Goal: Task Accomplishment & Management: Complete application form

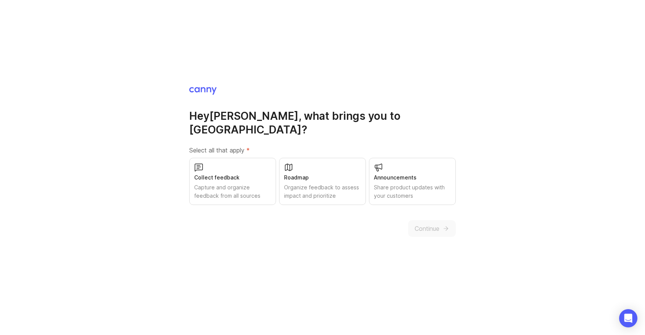
click at [247, 174] on div "Collect feedback" at bounding box center [232, 178] width 77 height 8
click at [335, 166] on div "Roadmap Organize feedback to assess impact and prioritize" at bounding box center [322, 181] width 87 height 47
click at [418, 224] on span "Continue" at bounding box center [427, 228] width 25 height 9
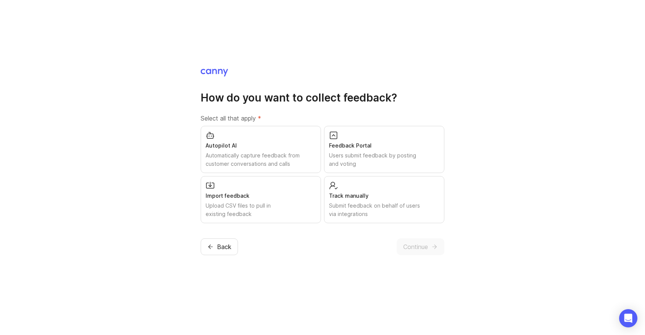
click at [385, 167] on div "Users submit feedback by posting and voting" at bounding box center [384, 160] width 110 height 17
click at [377, 187] on div "Track manually Submit feedback on behalf of users via integrations" at bounding box center [384, 199] width 120 height 47
click at [404, 246] on span "Continue" at bounding box center [415, 247] width 25 height 9
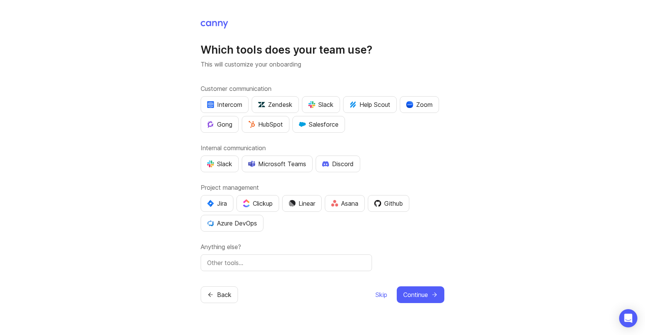
click at [332, 107] on div "Slack" at bounding box center [320, 104] width 25 height 9
click at [324, 104] on div "Slack" at bounding box center [320, 104] width 25 height 9
click at [218, 166] on div "Slack" at bounding box center [219, 164] width 25 height 9
click at [425, 103] on div "Zoom" at bounding box center [419, 104] width 26 height 9
click at [221, 203] on div "Jira" at bounding box center [217, 203] width 20 height 9
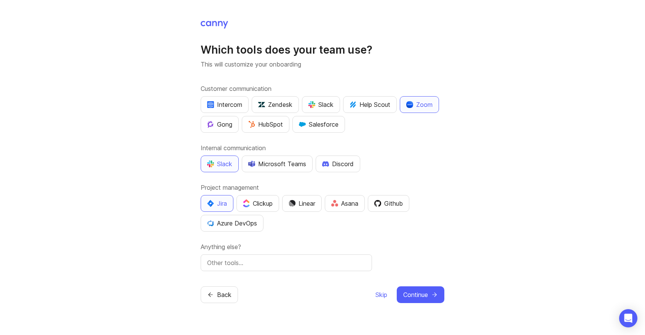
click at [391, 204] on div "Github" at bounding box center [388, 203] width 29 height 9
click at [296, 262] on input "text" at bounding box center [286, 263] width 158 height 9
click at [311, 241] on div "Customer communication Intercom Zendesk Slack Help Scout Zoom Gong HubSpot Sale…" at bounding box center [323, 177] width 244 height 187
click at [287, 260] on input "Notion" at bounding box center [286, 263] width 158 height 9
click at [240, 259] on input "Notion, Google" at bounding box center [286, 263] width 158 height 9
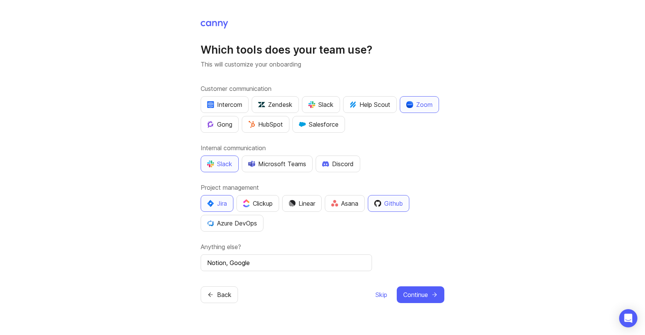
click at [240, 260] on input "Notion, Google" at bounding box center [286, 263] width 158 height 9
type input "Notion, Gsuite"
click at [277, 129] on div "HubSpot" at bounding box center [265, 124] width 35 height 9
click at [413, 293] on span "Continue" at bounding box center [415, 295] width 25 height 9
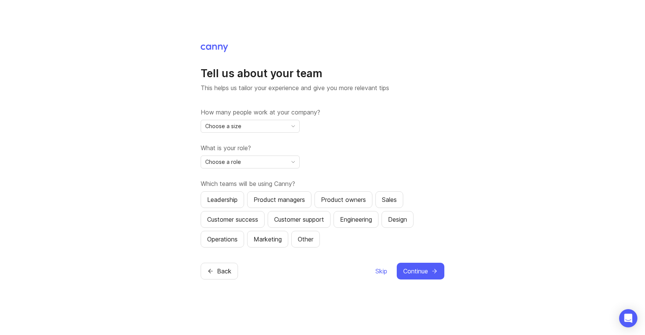
click at [268, 125] on div "Choose a size" at bounding box center [244, 126] width 86 height 12
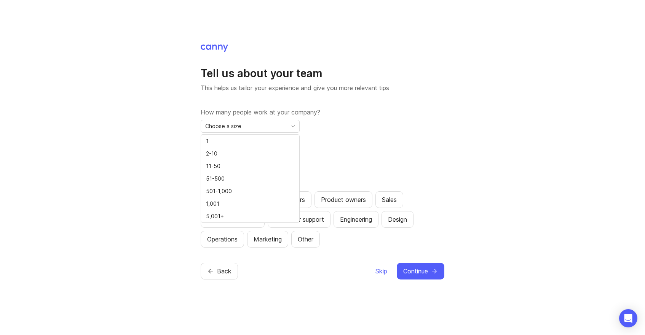
click at [346, 148] on label "What is your role?" at bounding box center [323, 148] width 244 height 9
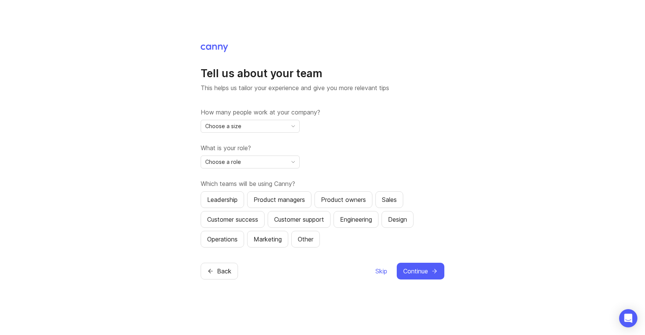
click at [248, 128] on div "Choose a size" at bounding box center [244, 126] width 86 height 12
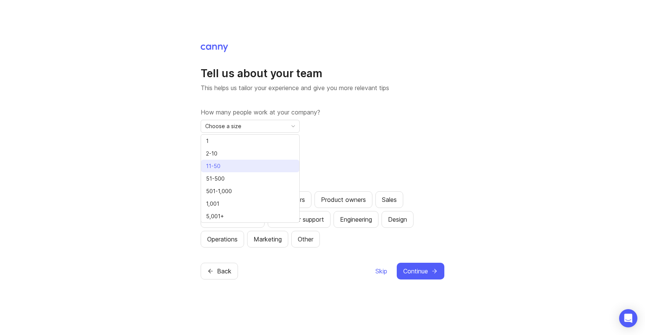
click at [232, 169] on li "11-50" at bounding box center [250, 166] width 98 height 13
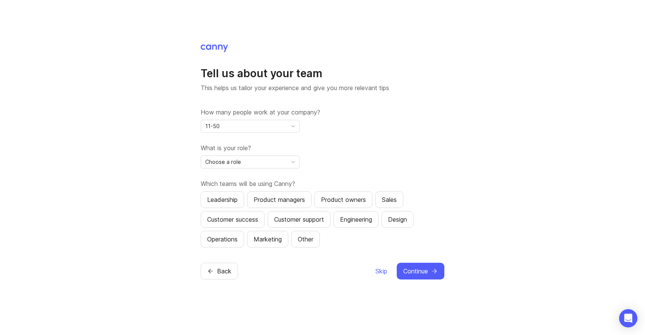
click at [232, 167] on div "Choose a role" at bounding box center [244, 162] width 86 height 12
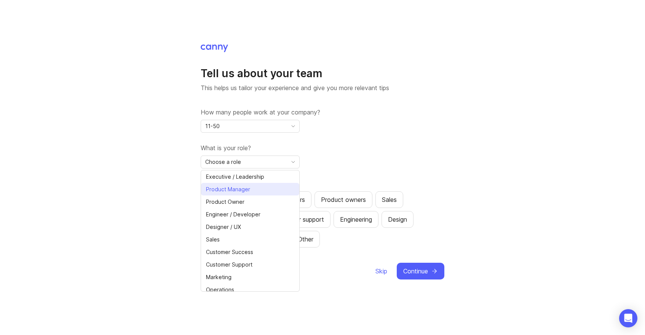
click at [231, 191] on span "Product Manager" at bounding box center [228, 189] width 44 height 8
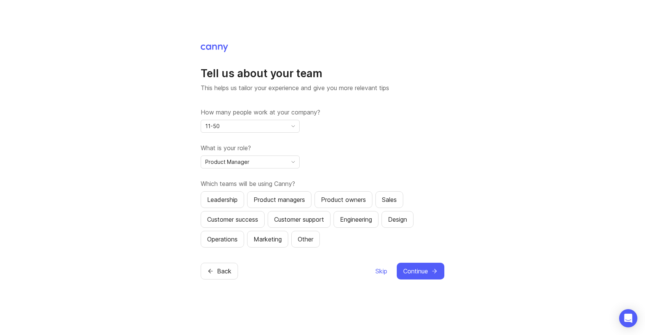
click at [262, 206] on button "Product managers" at bounding box center [279, 200] width 64 height 17
click at [257, 220] on div "Customer success" at bounding box center [232, 219] width 51 height 9
click at [231, 200] on div "Leadership" at bounding box center [222, 199] width 30 height 9
click at [408, 271] on span "Continue" at bounding box center [415, 271] width 25 height 9
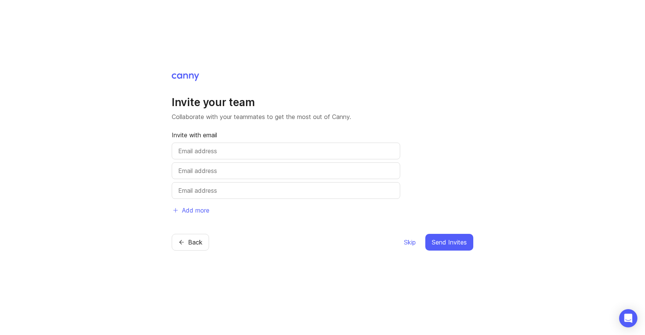
click at [410, 240] on span "Skip" at bounding box center [410, 242] width 12 height 9
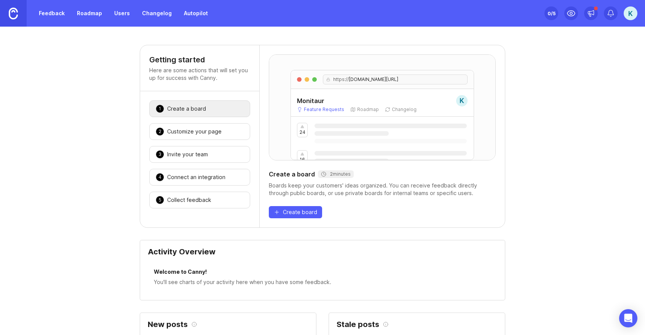
click at [172, 74] on p "Here are some actions that will set you up for success with Canny." at bounding box center [199, 74] width 101 height 15
click at [195, 77] on p "Here are some actions that will set you up for success with Canny." at bounding box center [199, 74] width 101 height 15
click at [299, 192] on div "Boards keep your customers' ideas organized. You can receive feedback directly …" at bounding box center [382, 189] width 227 height 15
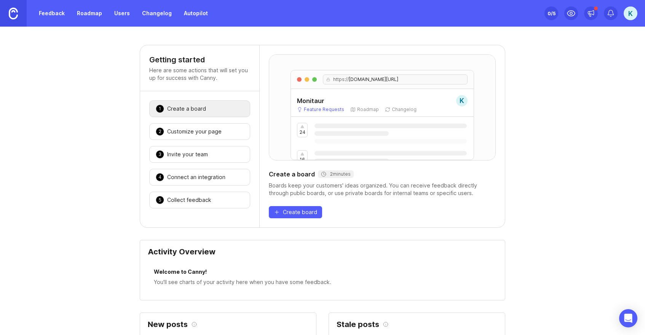
click at [299, 192] on div "Boards keep your customers' ideas organized. You can receive feedback directly …" at bounding box center [382, 189] width 227 height 15
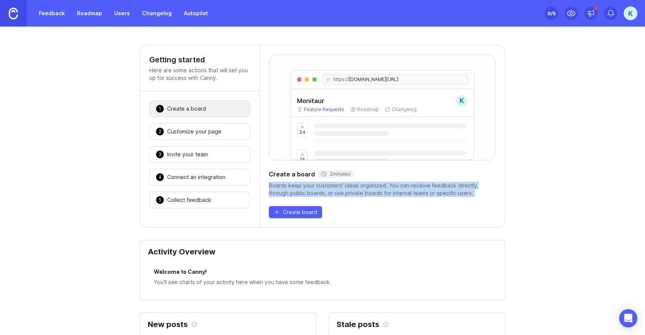
click at [299, 192] on div "Boards keep your customers' ideas organized. You can receive feedback directly …" at bounding box center [382, 189] width 227 height 15
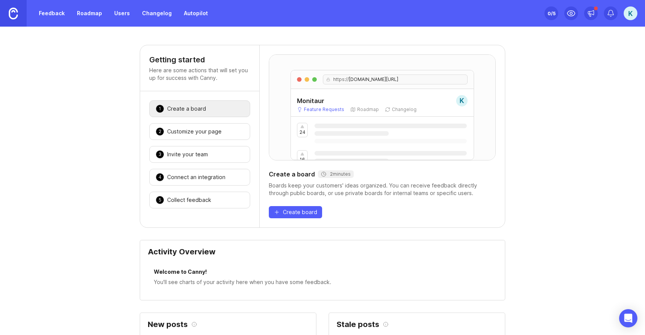
click at [195, 136] on div "2 Customize your page 🎉" at bounding box center [199, 131] width 101 height 17
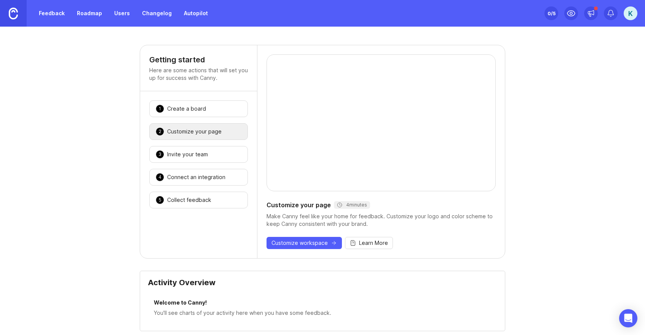
click at [187, 153] on div "Invite your team" at bounding box center [187, 155] width 41 height 8
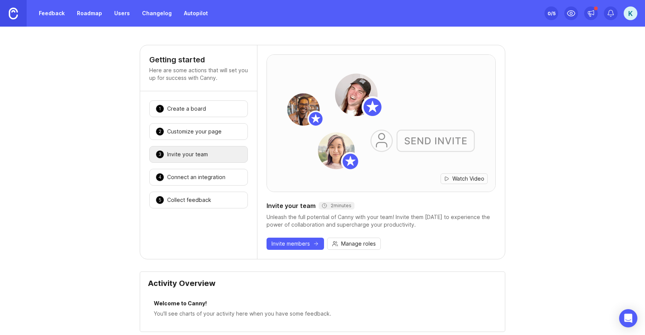
click at [185, 177] on div "Connect an integration" at bounding box center [196, 178] width 58 height 8
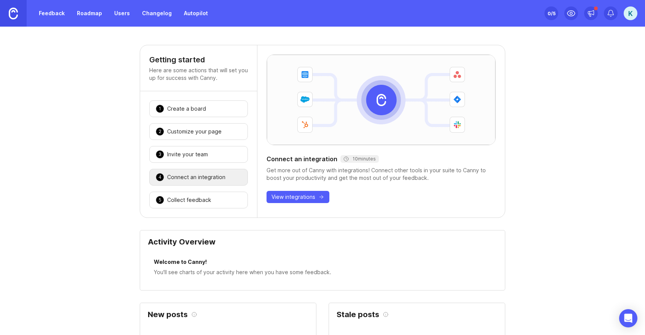
click at [180, 197] on div "Collect feedback" at bounding box center [189, 200] width 44 height 8
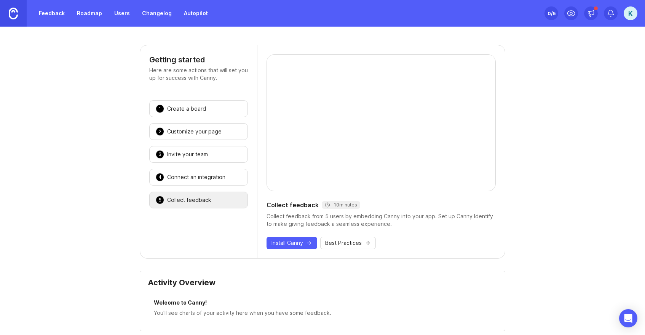
click at [183, 134] on div "Customize your page" at bounding box center [194, 132] width 54 height 8
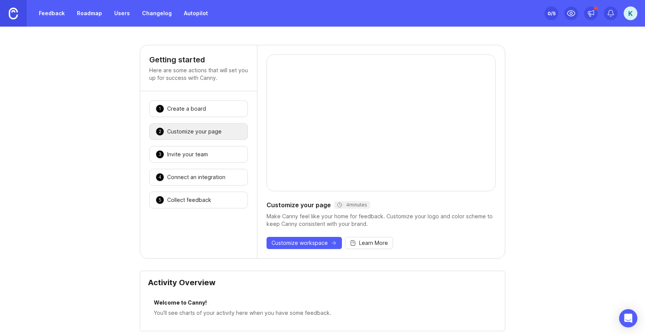
click at [172, 115] on div "1 Create a board 🎉" at bounding box center [198, 109] width 99 height 17
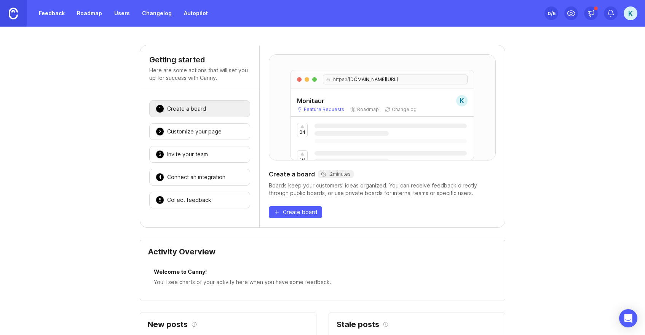
click at [45, 16] on link "Feedback" at bounding box center [51, 13] width 35 height 14
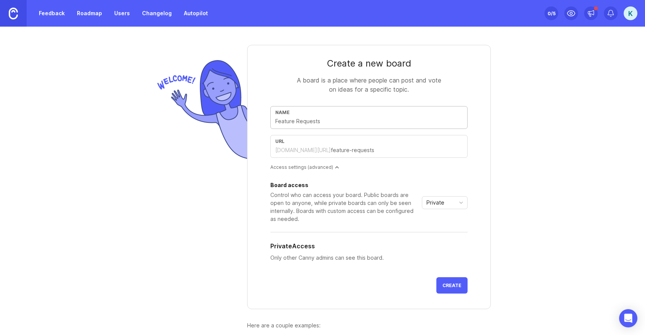
click at [12, 15] on img at bounding box center [13, 14] width 9 height 12
click at [408, 124] on input "text" at bounding box center [368, 121] width 187 height 8
click at [396, 153] on input "text" at bounding box center [397, 150] width 132 height 8
click at [340, 125] on input "text" at bounding box center [368, 121] width 187 height 8
click at [477, 119] on form "Create a new board A board is a place where people can post and vote on ideas f…" at bounding box center [369, 177] width 244 height 265
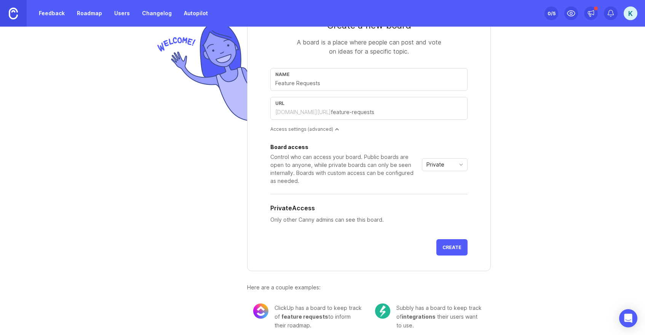
scroll to position [45, 0]
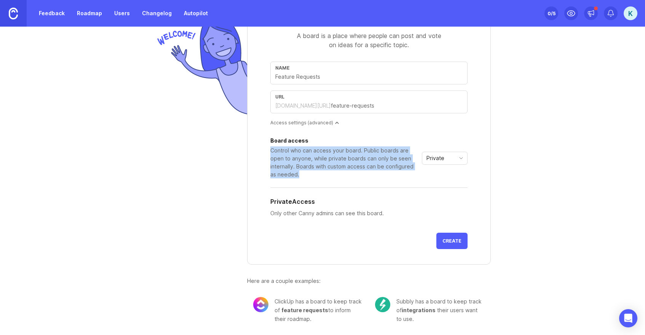
drag, startPoint x: 328, startPoint y: 178, endPoint x: 267, endPoint y: 151, distance: 67.2
click at [267, 151] on form "Create a new board A board is a place where people can post and vote on ideas f…" at bounding box center [369, 132] width 244 height 265
click at [319, 161] on div "Control who can access your board. Public boards are open to anyone, while priv…" at bounding box center [344, 163] width 149 height 32
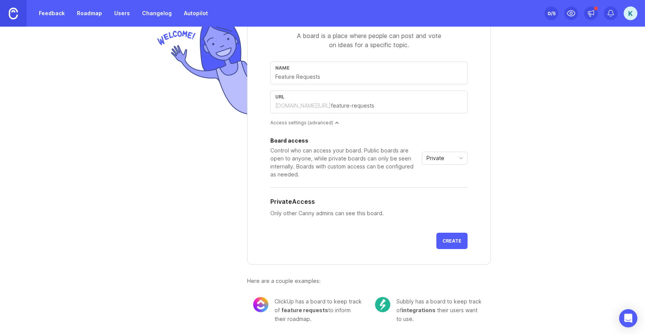
click at [346, 216] on p "Only other Canny admins can see this board." at bounding box center [368, 213] width 197 height 8
click at [388, 214] on p "Only other Canny admins can see this board." at bounding box center [368, 213] width 197 height 8
click at [428, 160] on span "Private" at bounding box center [435, 158] width 18 height 8
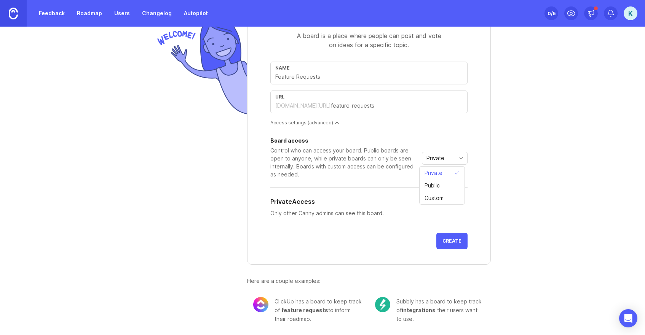
click at [387, 153] on div "Control who can access your board. Public boards are open to anyone, while priv…" at bounding box center [344, 163] width 149 height 32
click at [454, 243] on span "Create" at bounding box center [451, 241] width 19 height 6
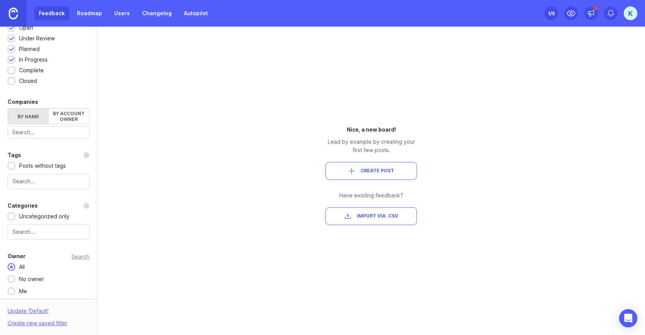
scroll to position [183, 0]
click at [366, 177] on button "Create Post" at bounding box center [371, 171] width 91 height 18
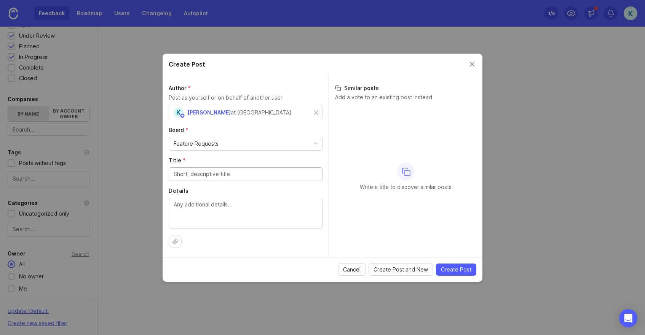
click at [242, 174] on input "Title *" at bounding box center [246, 174] width 144 height 8
click at [235, 173] on input "Title *" at bounding box center [246, 174] width 144 height 8
type input "G"
type input "Comment/feedback workflow for reviewers"
click at [220, 209] on textarea "Details" at bounding box center [246, 213] width 144 height 25
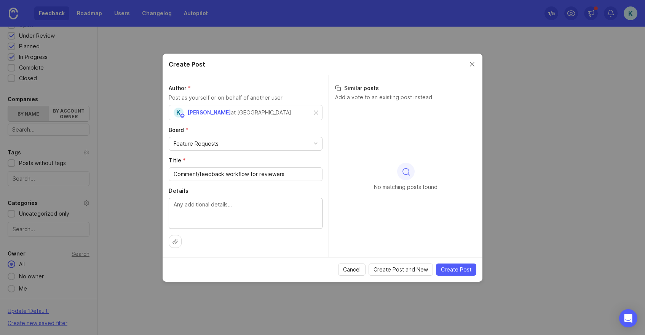
click at [451, 267] on span "Create Post" at bounding box center [456, 270] width 30 height 8
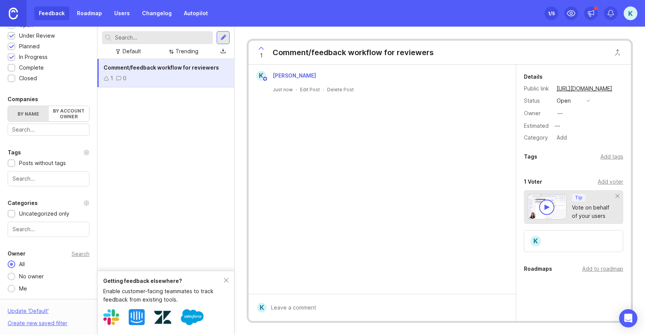
click at [561, 101] on div "open" at bounding box center [564, 101] width 14 height 8
click at [604, 114] on div "Owner —" at bounding box center [573, 113] width 99 height 11
click at [558, 112] on div "—" at bounding box center [559, 113] width 5 height 8
click at [597, 113] on div "Owner —" at bounding box center [573, 113] width 99 height 11
click at [614, 125] on input "text" at bounding box center [588, 126] width 71 height 10
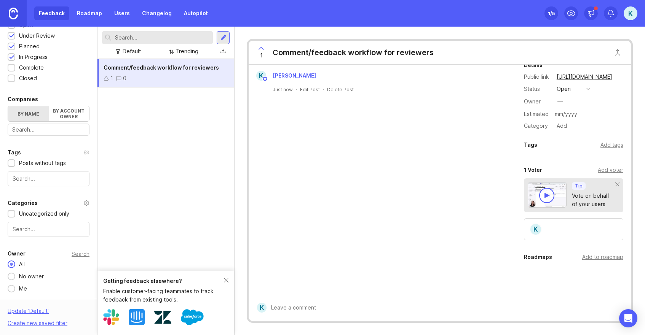
scroll to position [25, 0]
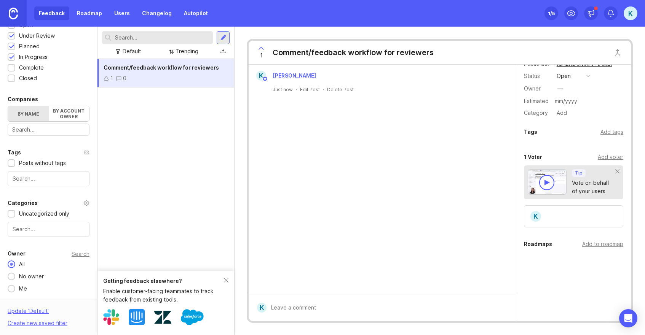
click at [565, 218] on div "K" at bounding box center [573, 217] width 99 height 22
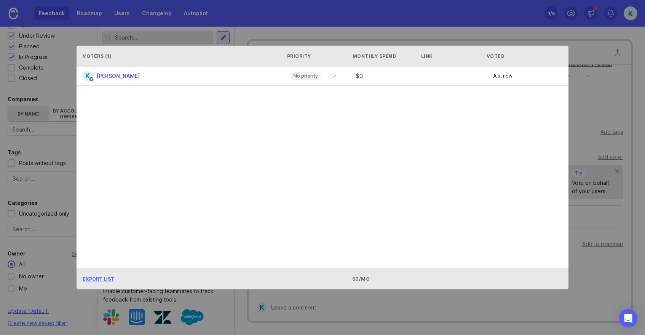
click at [330, 77] on icon "toggle icon" at bounding box center [334, 76] width 12 height 6
click at [305, 104] on p "Important" at bounding box center [305, 102] width 22 height 6
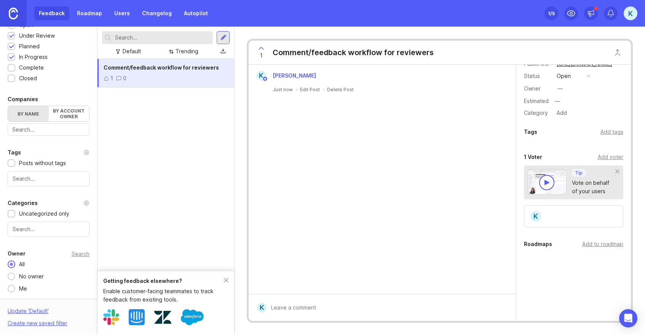
click at [173, 107] on div "Comment/feedback workflow for reviewers 1 0" at bounding box center [165, 165] width 137 height 212
click at [107, 78] on icon at bounding box center [106, 78] width 5 height 5
click at [228, 282] on div "Getting feedback elsewhere? Enable customer-facing teammates to track feedback …" at bounding box center [165, 303] width 137 height 64
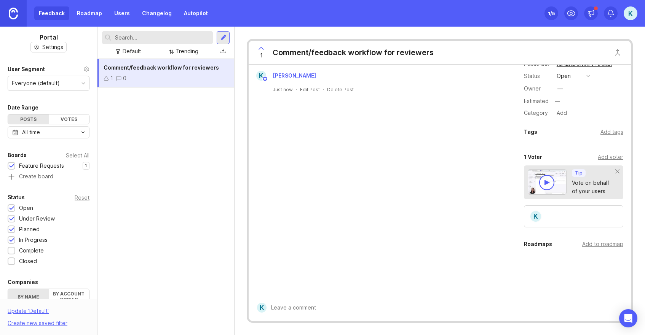
scroll to position [0, 0]
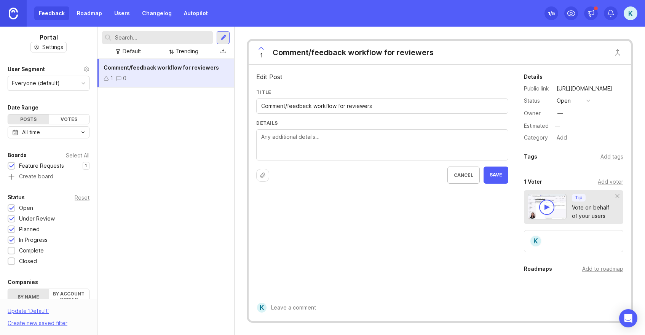
click at [297, 147] on textarea "Details" at bounding box center [382, 145] width 242 height 25
click at [287, 139] on textarea "Details" at bounding box center [382, 145] width 242 height 25
paste textarea "Add comment box to control fail confirmation message for reviewer to comment wh…"
click at [286, 139] on textarea "Add comment box to control fail confirmation message for reviewer to comment wh…" at bounding box center [382, 145] width 242 height 25
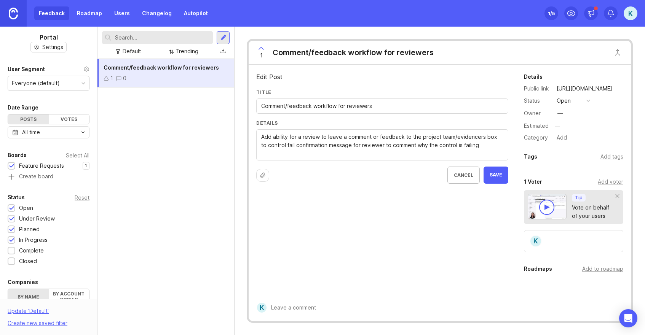
drag, startPoint x: 481, startPoint y: 136, endPoint x: 420, endPoint y: 136, distance: 60.2
click at [420, 136] on textarea "Add ability for a review to leave a comment or feedback to the project team/evi…" at bounding box center [382, 145] width 242 height 25
click at [487, 144] on textarea "Add ability for a review to leave a comment or feedback to the project team/evi…" at bounding box center [382, 145] width 242 height 25
click at [483, 138] on textarea "Add ability for a review to leave a comment or feedback to the project team/evi…" at bounding box center [382, 145] width 242 height 25
click at [485, 137] on textarea "Add ability for a review to leave a comment or feedback to the project team/evi…" at bounding box center [382, 145] width 242 height 25
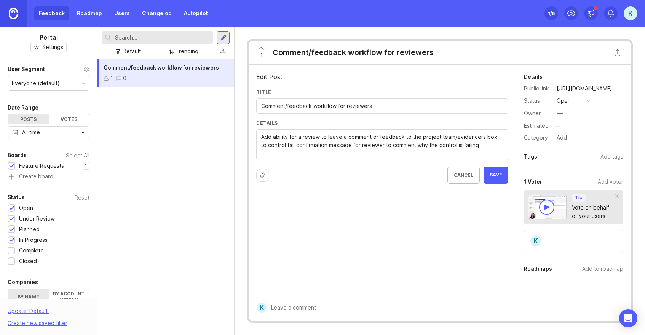
click at [485, 137] on textarea "Add ability for a review to leave a comment or feedback to the project team/evi…" at bounding box center [382, 145] width 242 height 25
drag, startPoint x: 481, startPoint y: 147, endPoint x: 259, endPoint y: 147, distance: 221.2
click at [259, 147] on div "Add ability for a review to leave a comment or feedback to the project team/evi…" at bounding box center [382, 144] width 252 height 31
click at [319, 137] on textarea "Add ability for a review to leave a comment or feedback to the project team/evi…" at bounding box center [382, 145] width 242 height 25
type textarea "Add ability for a reviewer to leave a comment or feedback to the project team/e…"
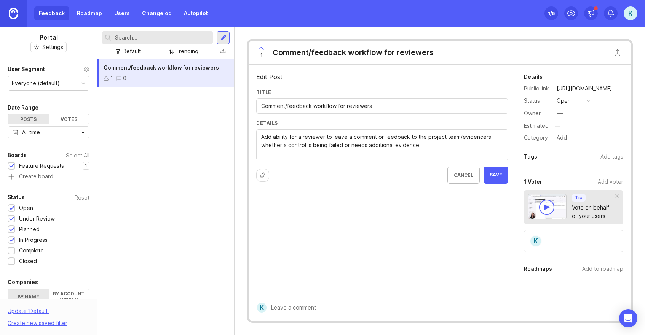
click at [492, 172] on span "Save" at bounding box center [496, 175] width 13 height 6
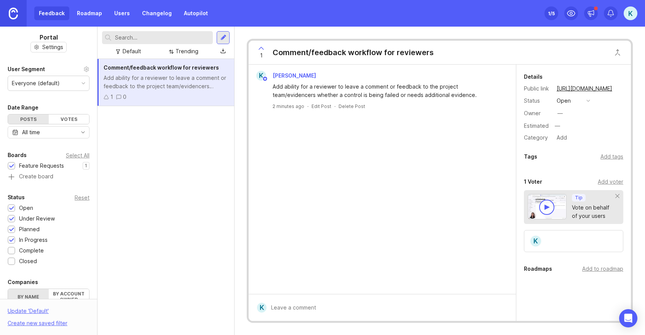
click at [91, 15] on link "Roadmap" at bounding box center [89, 13] width 34 height 14
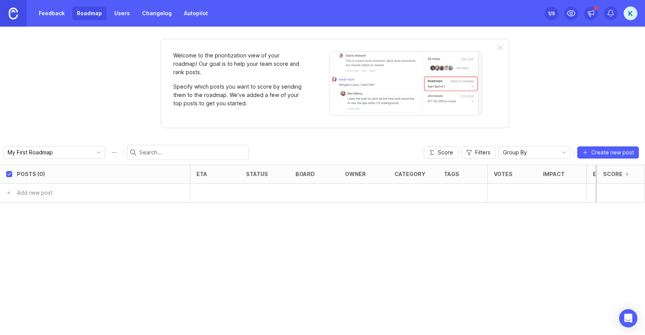
click at [231, 94] on p "Specify which posts you want to score by sending them to the roadmap. We’ve add…" at bounding box center [237, 95] width 129 height 25
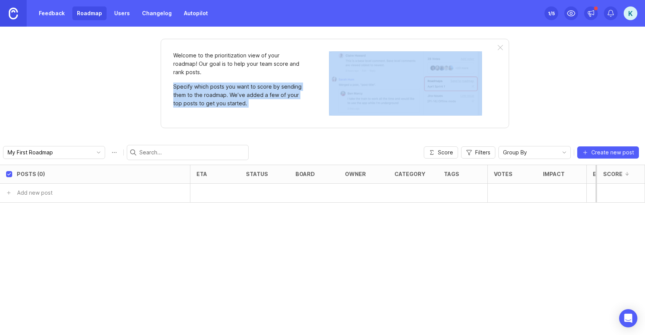
click at [231, 94] on p "Specify which posts you want to score by sending them to the roadmap. We’ve add…" at bounding box center [237, 95] width 129 height 25
click at [256, 105] on p "Specify which posts you want to score by sending them to the roadmap. We’ve add…" at bounding box center [237, 95] width 129 height 25
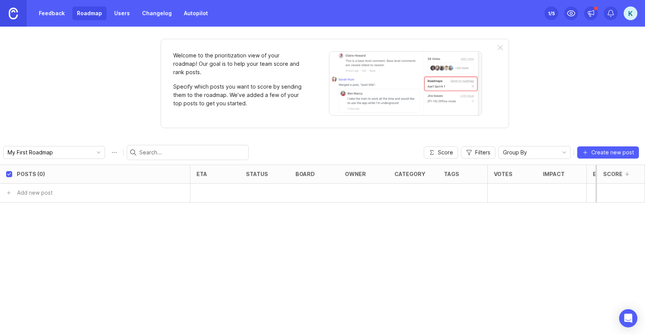
click at [44, 14] on link "Feedback" at bounding box center [51, 13] width 35 height 14
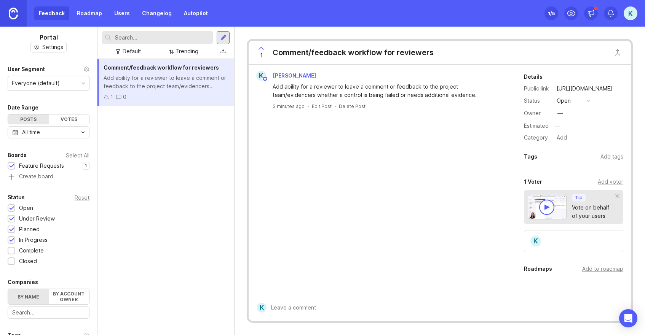
click at [572, 98] on button "open" at bounding box center [573, 101] width 38 height 10
click at [602, 113] on div "Owner —" at bounding box center [573, 113] width 99 height 11
click at [587, 269] on div "Add to roadmap" at bounding box center [602, 269] width 41 height 8
click at [85, 13] on link "Roadmap" at bounding box center [89, 13] width 34 height 14
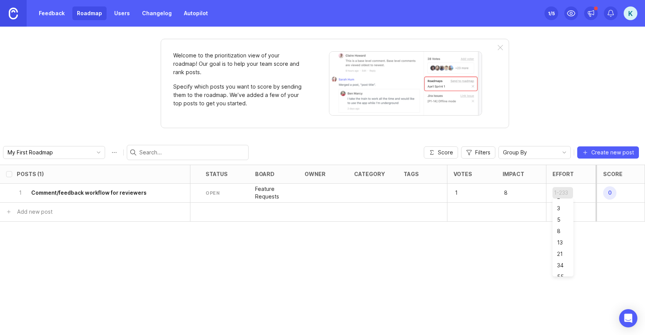
scroll to position [58, 0]
click at [610, 193] on span "5.6k" at bounding box center [609, 193] width 13 height 13
click at [450, 155] on span "Score" at bounding box center [445, 153] width 15 height 8
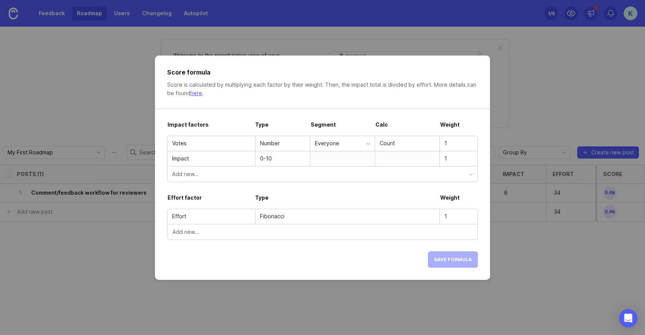
click at [397, 217] on div "Fibonacci" at bounding box center [347, 216] width 175 height 8
click at [181, 232] on span "Add new..." at bounding box center [185, 232] width 27 height 8
click at [206, 174] on div "Add new..." at bounding box center [320, 174] width 297 height 8
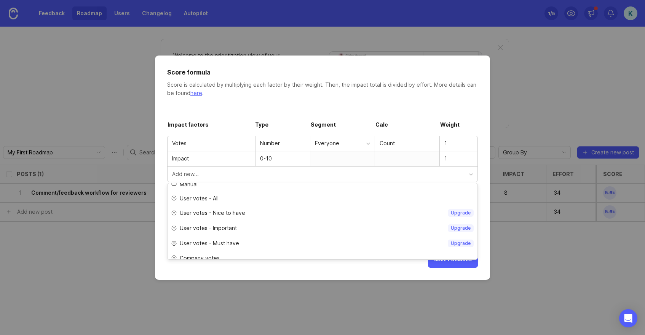
scroll to position [0, 0]
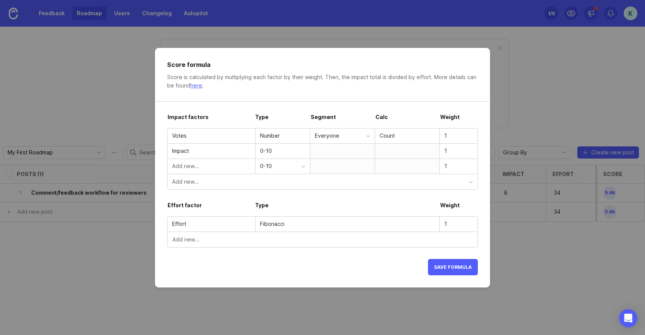
click at [270, 169] on div "0-10" at bounding box center [281, 166] width 42 height 8
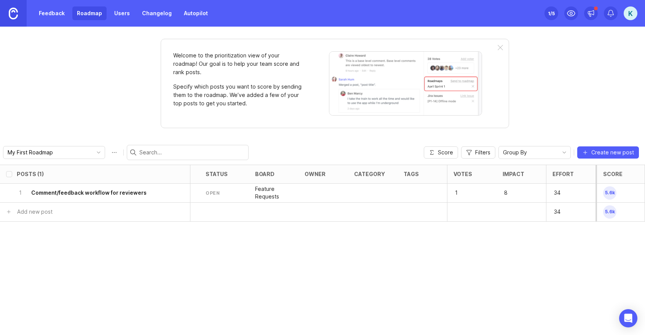
click at [54, 12] on link "Feedback" at bounding box center [51, 13] width 35 height 14
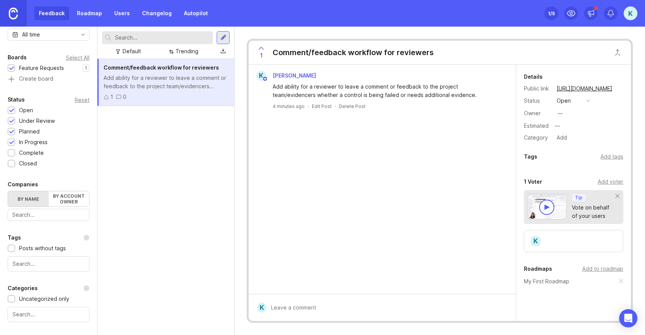
scroll to position [147, 0]
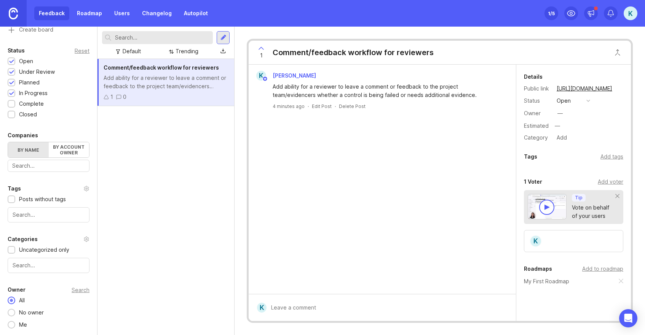
click at [58, 153] on label "By account owner" at bounding box center [69, 149] width 41 height 15
click at [8, 142] on input "By account owner" at bounding box center [8, 142] width 0 height 0
click at [28, 149] on label "By name" at bounding box center [28, 149] width 41 height 15
click at [8, 142] on input "By name" at bounding box center [8, 142] width 0 height 0
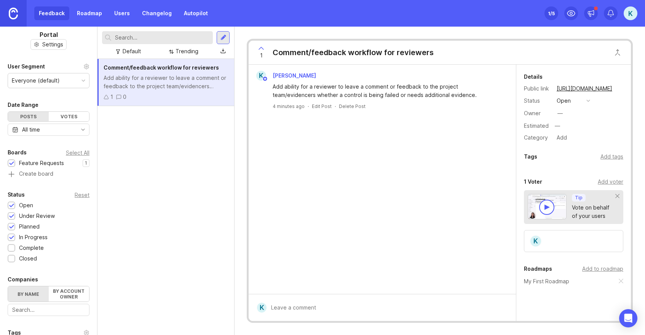
scroll to position [0, 0]
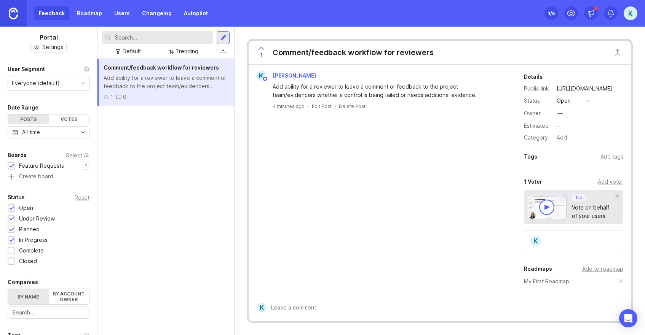
click at [65, 85] on div "Everyone (default)" at bounding box center [48, 83] width 81 height 14
click at [83, 60] on div "Portal Settings User Segment Everyone (default) Date Range Posts Votes All time…" at bounding box center [48, 255] width 97 height 456
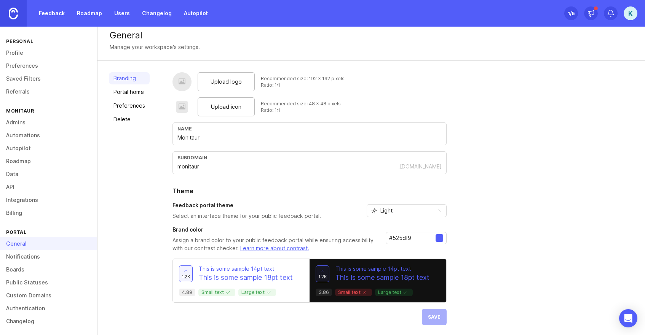
scroll to position [6, 0]
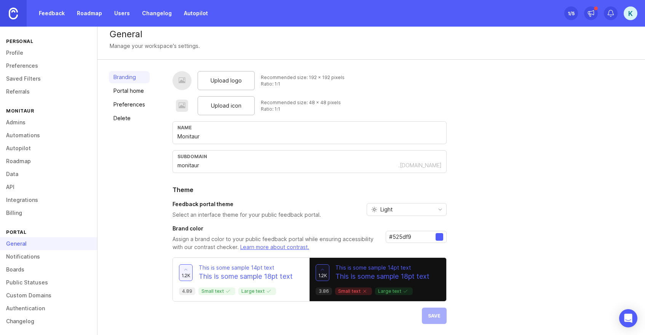
click at [51, 19] on link "Feedback" at bounding box center [51, 13] width 35 height 14
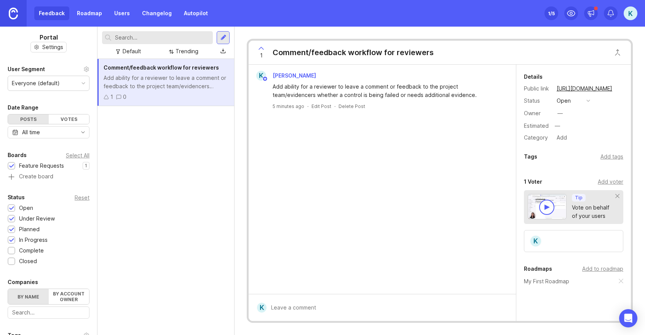
scroll to position [147, 0]
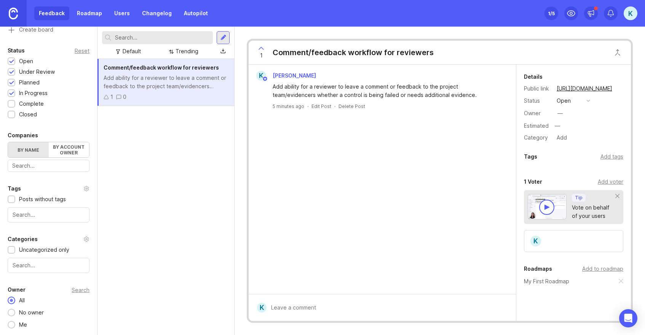
click at [11, 14] on img at bounding box center [13, 14] width 9 height 12
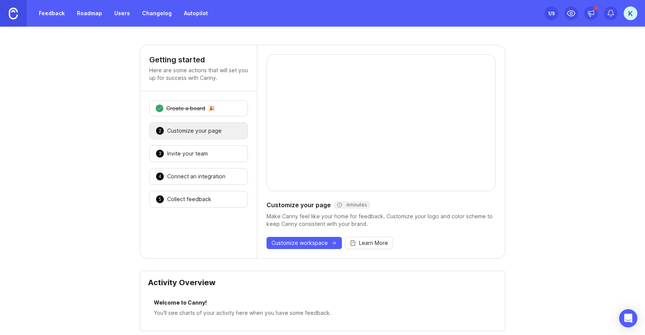
click at [222, 109] on div "1 Create a board 🎉" at bounding box center [198, 109] width 99 height 16
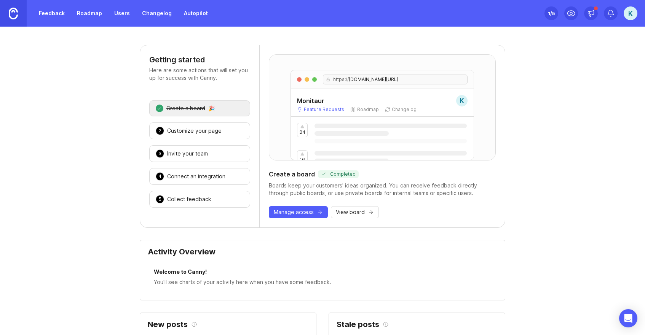
click at [195, 200] on div "Collect feedback" at bounding box center [189, 200] width 44 height 8
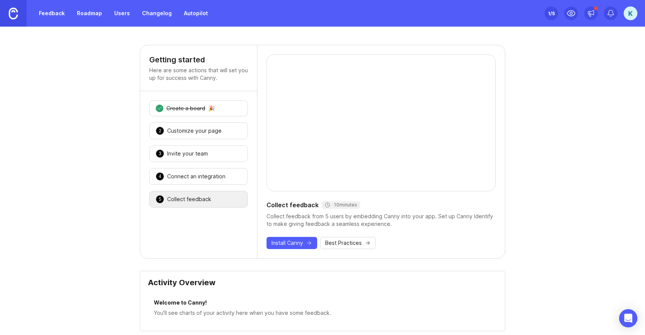
click at [551, 13] on div "1 /5" at bounding box center [551, 13] width 7 height 11
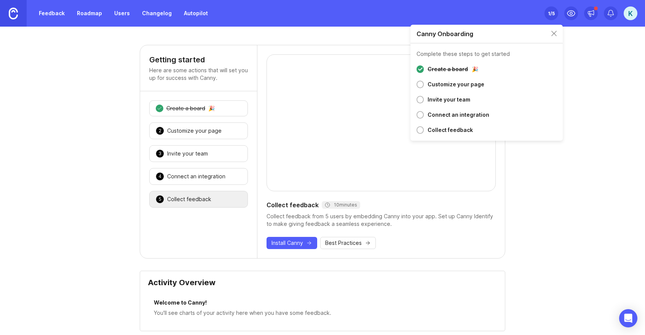
click at [551, 13] on div "1 /5" at bounding box center [551, 13] width 7 height 11
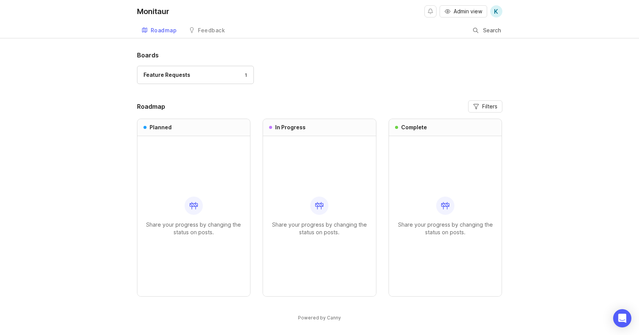
click at [202, 30] on div "Feedback" at bounding box center [211, 30] width 27 height 5
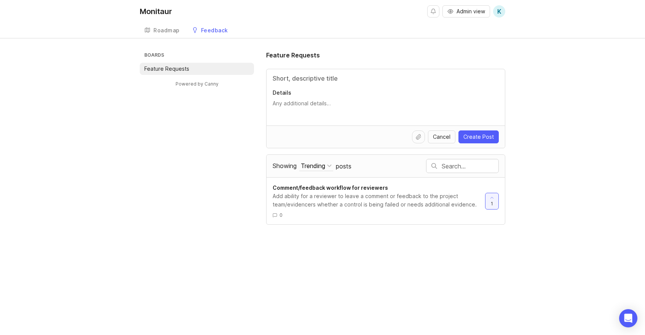
click at [309, 165] on div "Trending" at bounding box center [313, 166] width 24 height 8
click at [236, 206] on div "Boards Feature Requests Powered by Canny Feature Requests Details Cancel Create…" at bounding box center [323, 138] width 366 height 174
click at [319, 165] on div "Trending" at bounding box center [313, 166] width 24 height 8
click at [312, 215] on div "New" at bounding box center [310, 217] width 43 height 13
click at [311, 167] on div "New" at bounding box center [307, 166] width 13 height 8
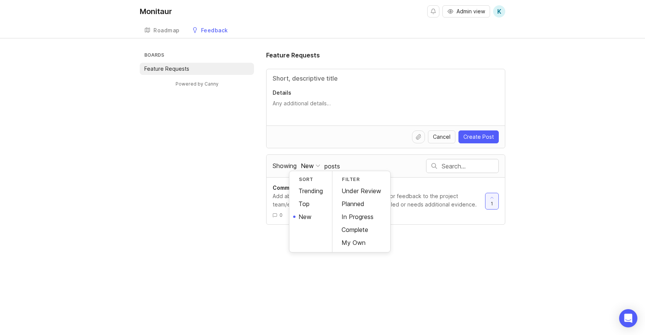
click at [311, 190] on div "Trending" at bounding box center [310, 191] width 43 height 13
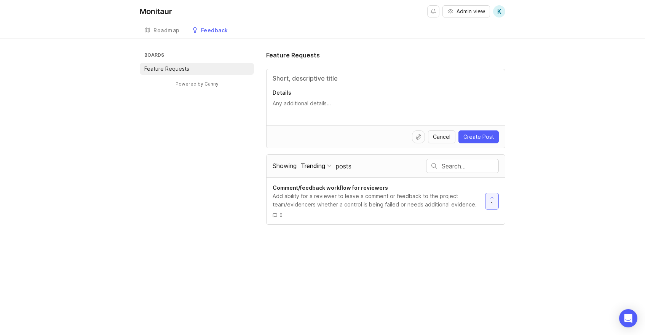
click at [174, 30] on div "Roadmap" at bounding box center [166, 30] width 26 height 5
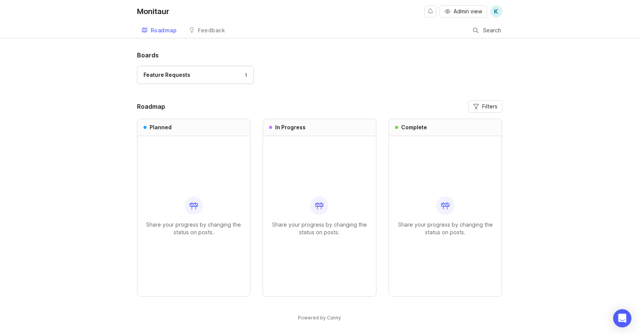
scroll to position [3, 0]
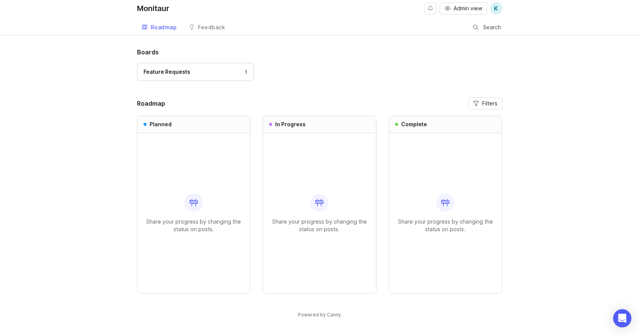
click at [198, 29] on div "Feedback" at bounding box center [211, 27] width 27 height 5
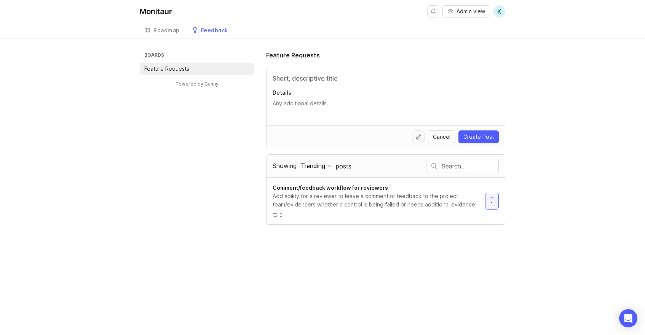
click at [161, 26] on link "Roadmap" at bounding box center [162, 31] width 45 height 16
click at [168, 32] on div "Roadmap" at bounding box center [166, 30] width 26 height 5
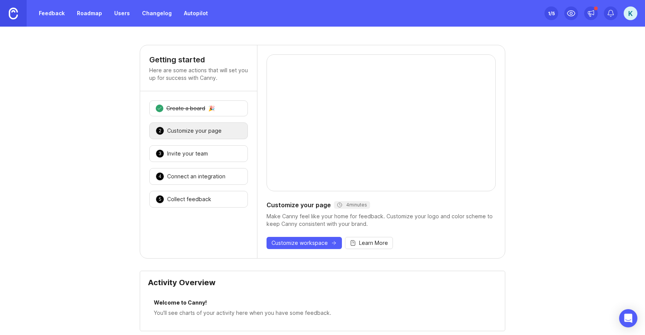
click at [173, 200] on div "Collect feedback" at bounding box center [189, 200] width 44 height 8
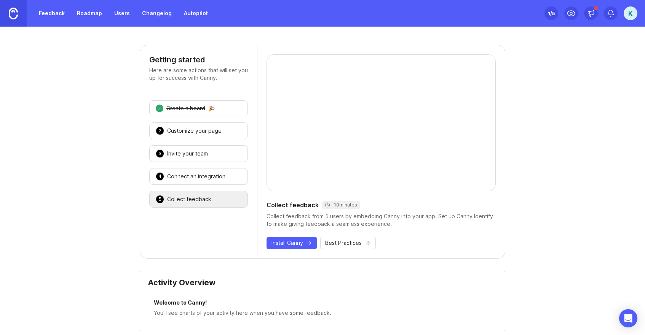
click at [299, 241] on span "Install Canny" at bounding box center [288, 244] width 32 height 8
